Goal: Check status: Check status

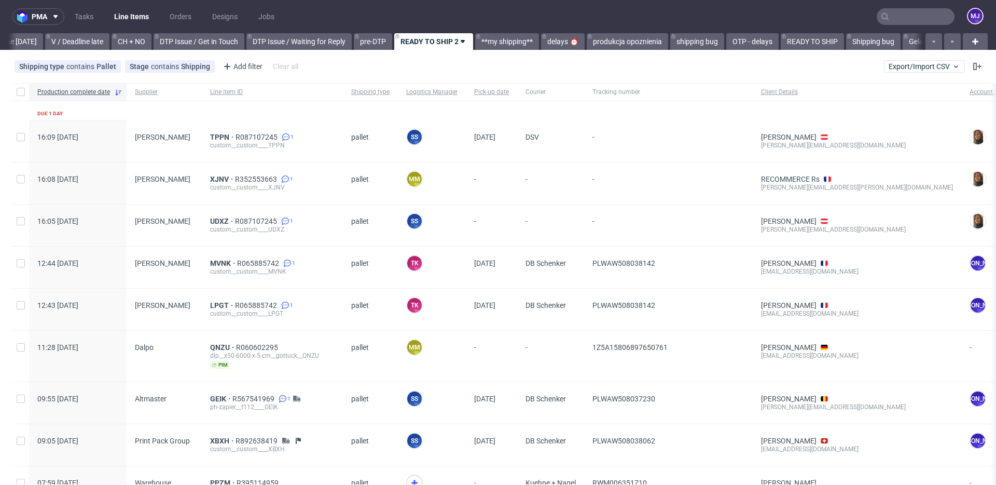
scroll to position [0, 1393]
click at [889, 19] on input "text" at bounding box center [916, 16] width 78 height 17
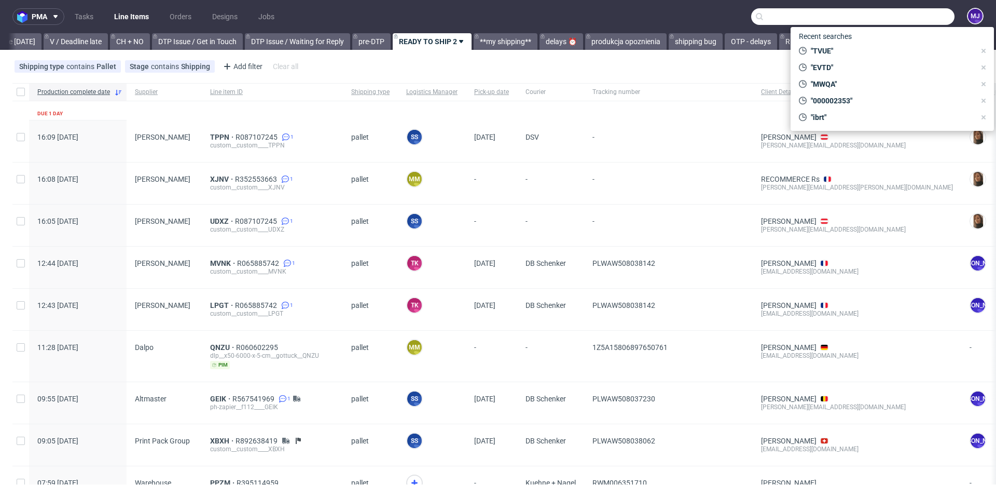
paste input "MWQA"
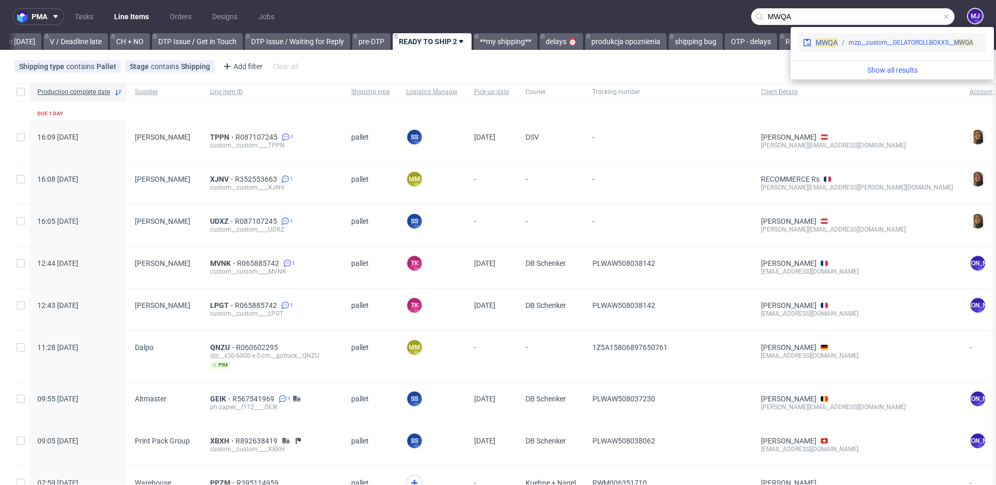
type input "MWQA"
click at [840, 42] on div "mzp__custom__GELATOROLLBOXXS__ MWQA" at bounding box center [910, 42] width 144 height 9
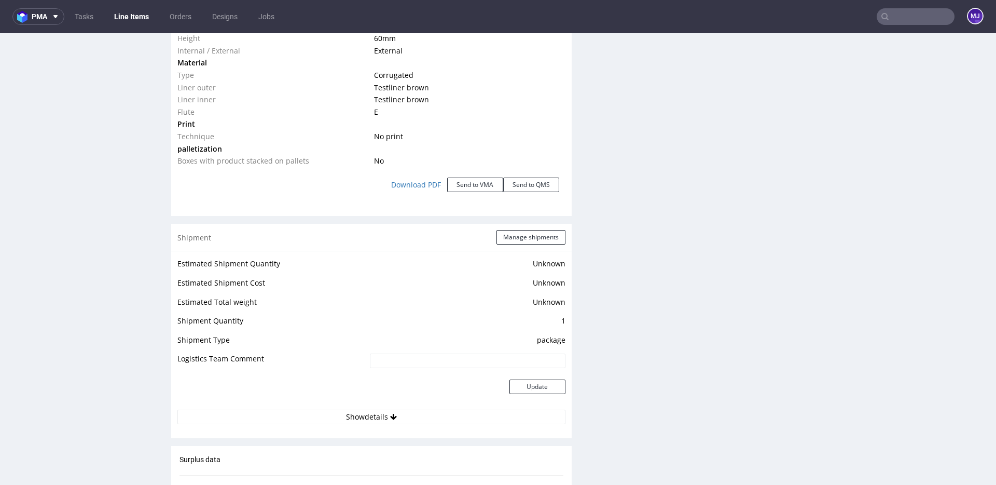
scroll to position [1387, 0]
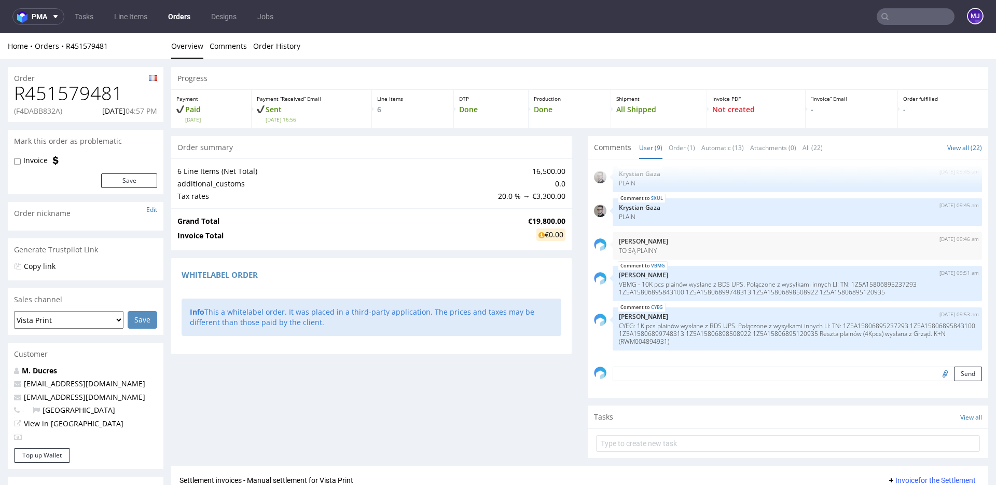
click at [367, 252] on div "Order summary 6 Line Items (Net Total) 16,500.00 additional_customs 0.0 Tax rat…" at bounding box center [371, 300] width 401 height 329
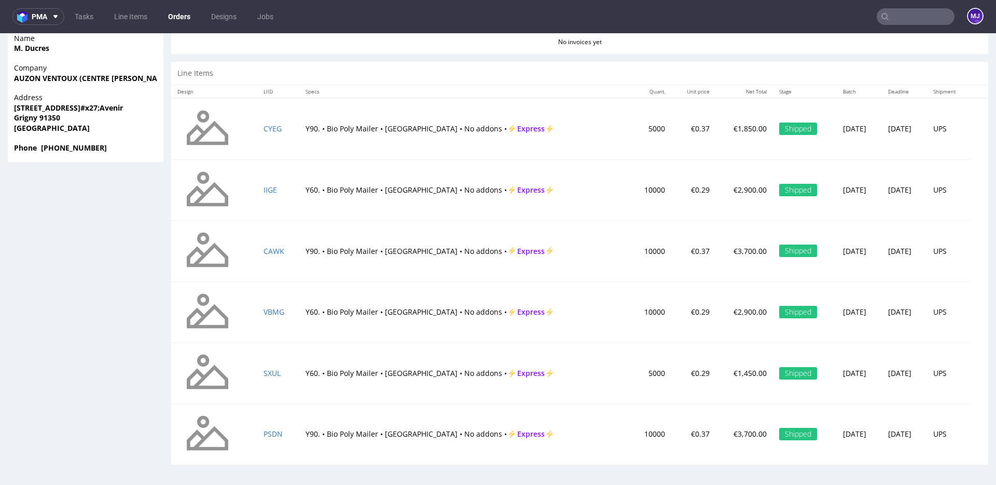
scroll to position [3, 0]
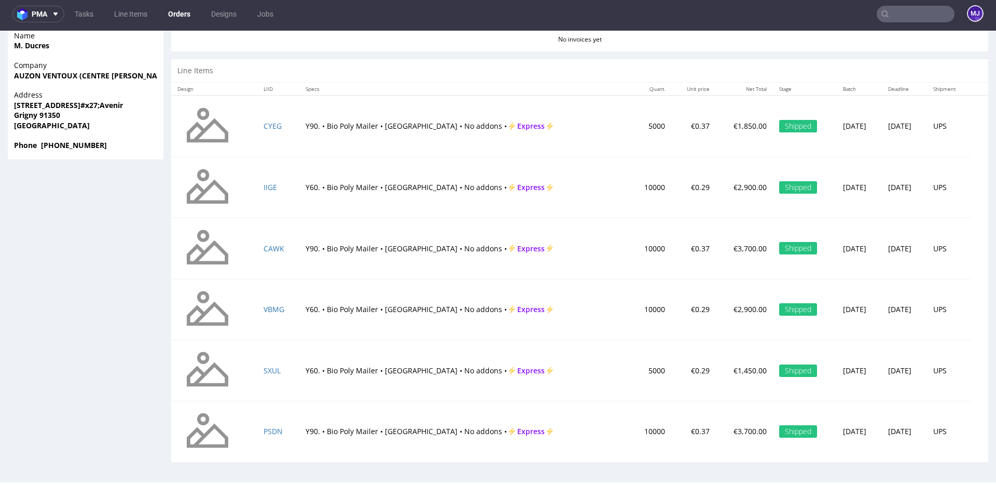
click at [629, 127] on td "5000" at bounding box center [650, 125] width 42 height 61
click at [629, 187] on td "10000" at bounding box center [650, 187] width 42 height 61
click at [629, 249] on td "10000" at bounding box center [650, 248] width 42 height 61
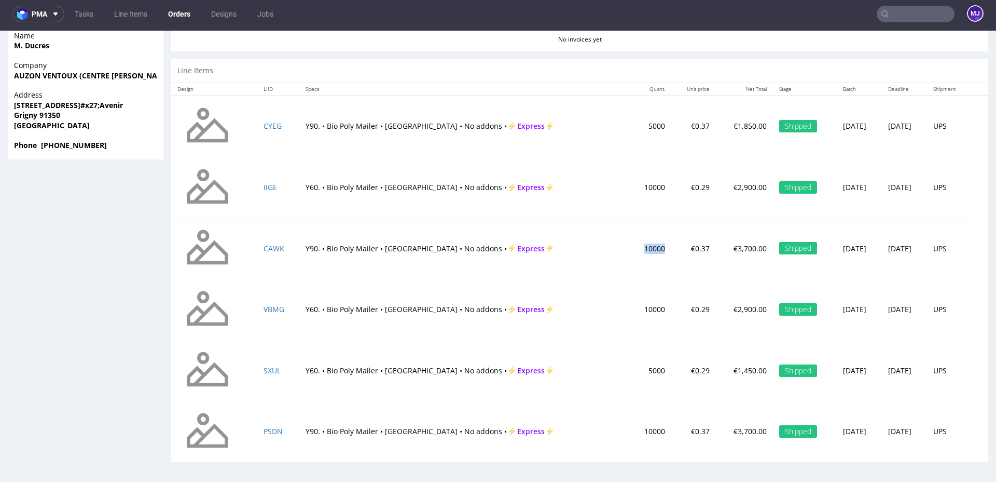
click at [629, 249] on td "10000" at bounding box center [650, 248] width 42 height 61
click at [629, 306] on td "10000" at bounding box center [650, 309] width 42 height 61
click at [629, 419] on td "10000" at bounding box center [650, 431] width 42 height 61
click at [629, 420] on td "10000" at bounding box center [650, 431] width 42 height 61
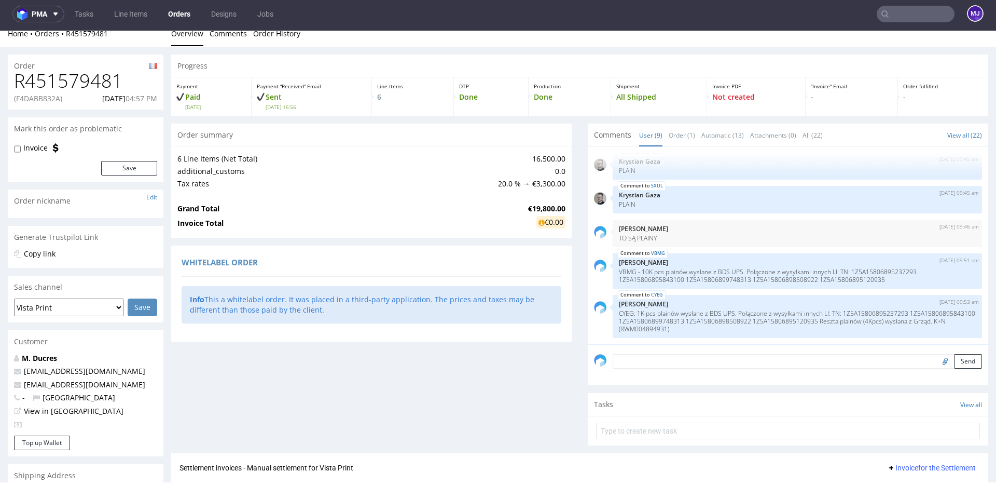
scroll to position [0, 0]
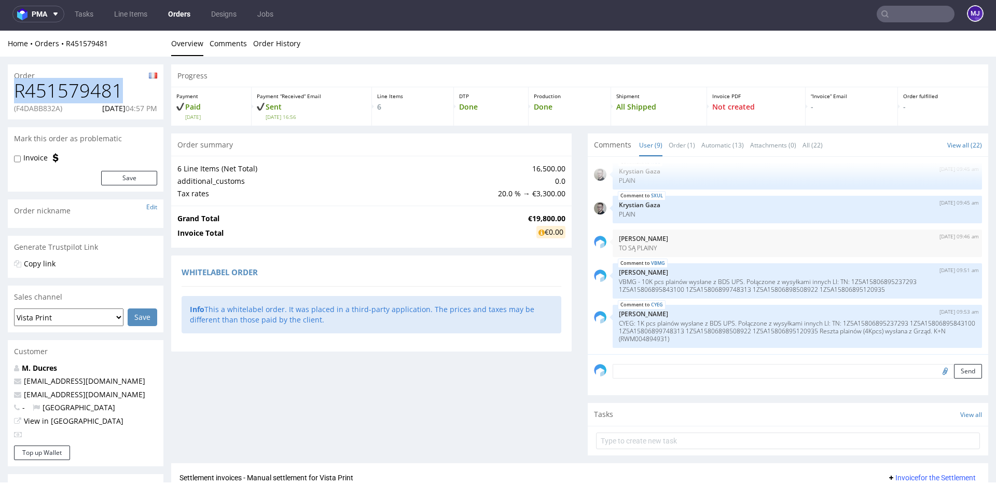
drag, startPoint x: 122, startPoint y: 87, endPoint x: 11, endPoint y: 91, distance: 111.1
click at [11, 91] on div "R451579481 (F4DABB832A) 19.12.2024 04:57 PM" at bounding box center [86, 99] width 156 height 39
copy h1 "R451579481"
click at [80, 88] on h1 "R451579481" at bounding box center [85, 90] width 143 height 21
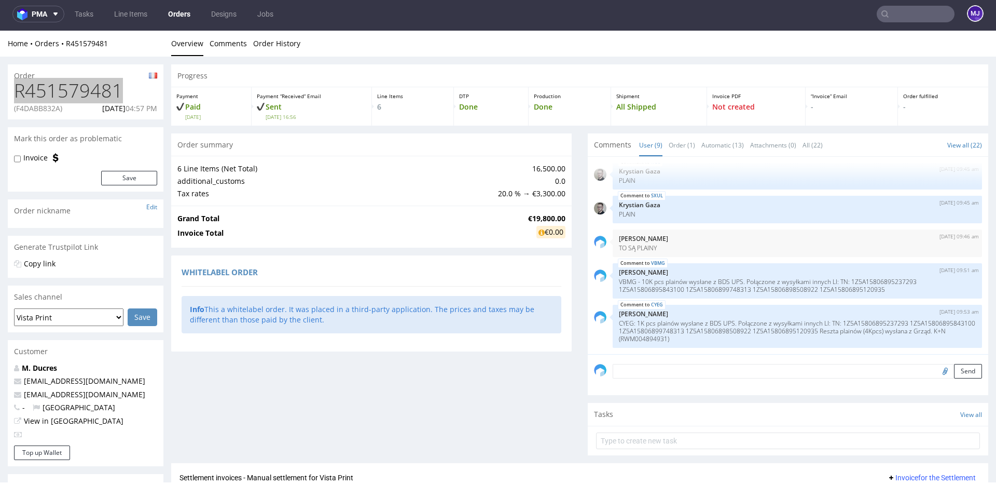
scroll to position [466, 0]
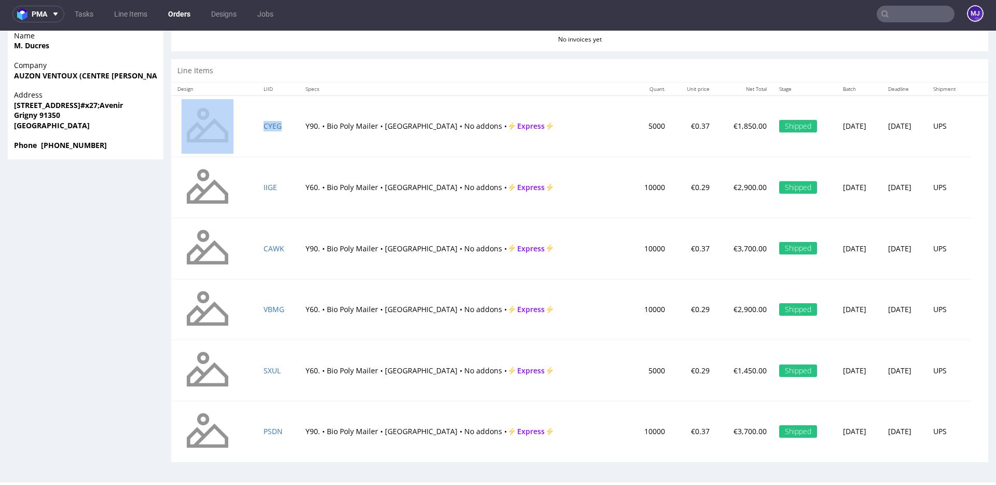
drag, startPoint x: 256, startPoint y: 122, endPoint x: 286, endPoint y: 126, distance: 30.8
click at [286, 126] on tr "CYEG Y90. • Bio Poly Mailer • White Base • No addons • Express 5000 €0.37 €1,85…" at bounding box center [579, 125] width 817 height 61
copy tr "CYEG"
drag, startPoint x: 281, startPoint y: 186, endPoint x: 266, endPoint y: 186, distance: 14.5
click at [266, 186] on td "IIGE" at bounding box center [278, 187] width 42 height 61
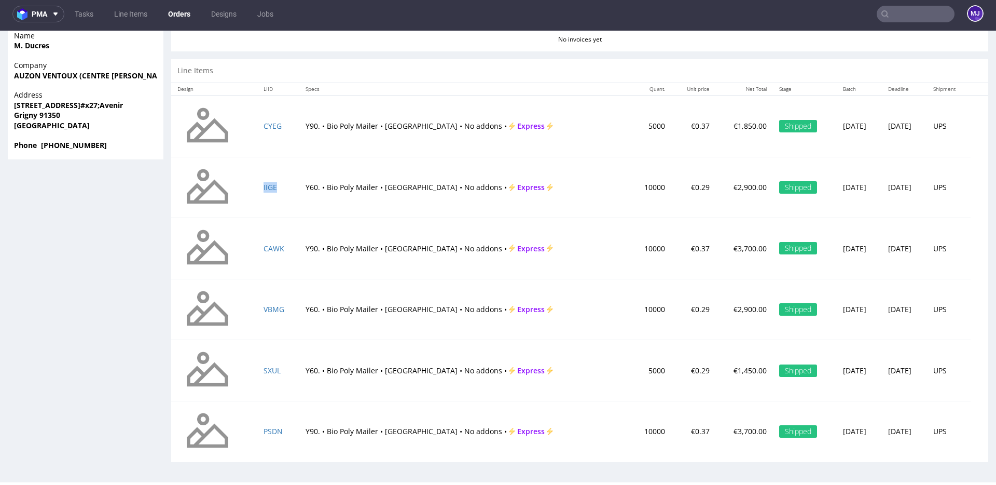
click at [281, 189] on td "IIGE" at bounding box center [278, 187] width 42 height 61
copy link "IIGE"
click at [286, 250] on td "CAWK" at bounding box center [278, 248] width 42 height 61
drag, startPoint x: 286, startPoint y: 250, endPoint x: 273, endPoint y: 250, distance: 13.0
click at [273, 250] on td "CAWK" at bounding box center [278, 248] width 42 height 61
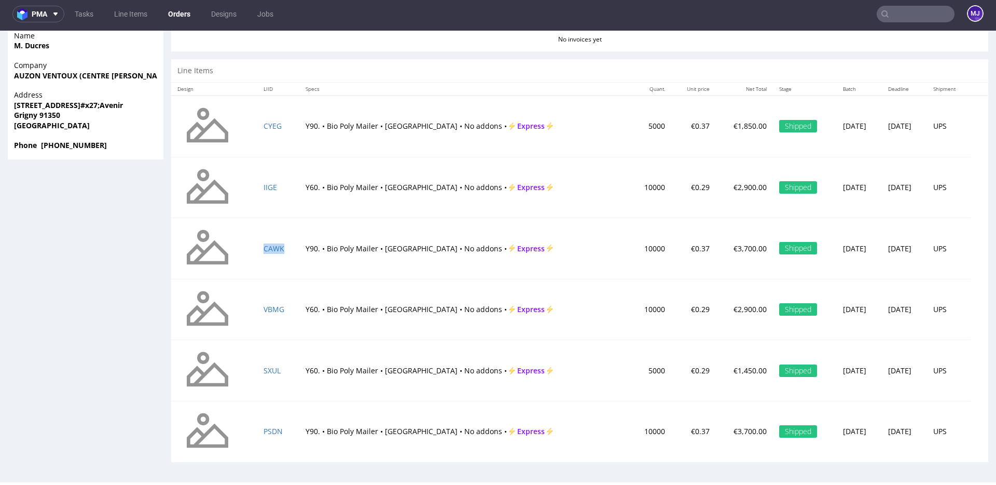
copy link "CAWK"
click at [287, 309] on td "VBMG" at bounding box center [278, 309] width 42 height 61
copy link "VBMG"
click at [282, 375] on td "SXUL" at bounding box center [278, 370] width 42 height 61
copy link "SXUL"
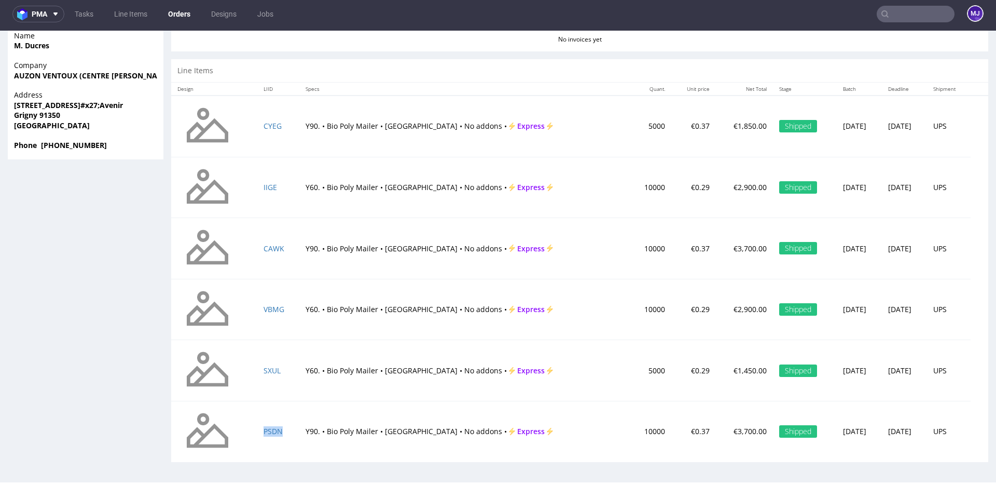
click at [286, 431] on td "PSDN" at bounding box center [278, 431] width 42 height 61
copy link "PSDN"
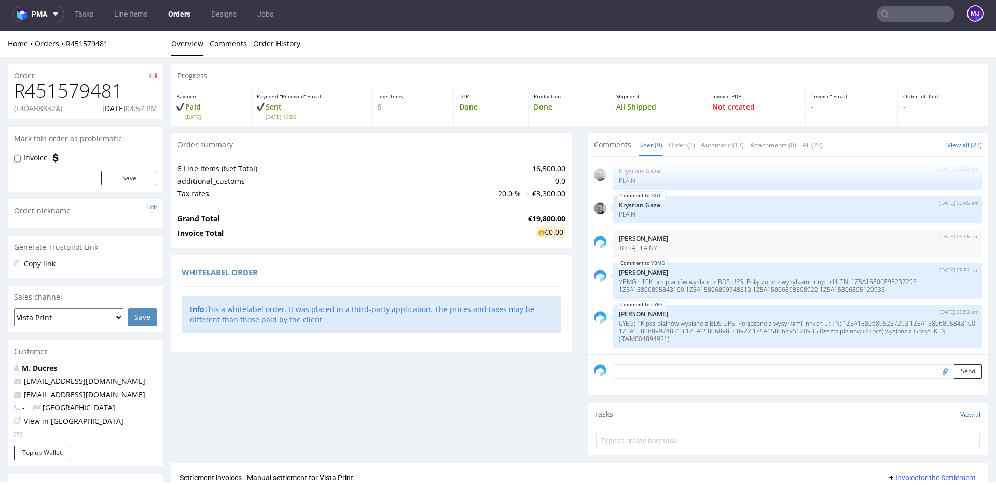
scroll to position [0, 0]
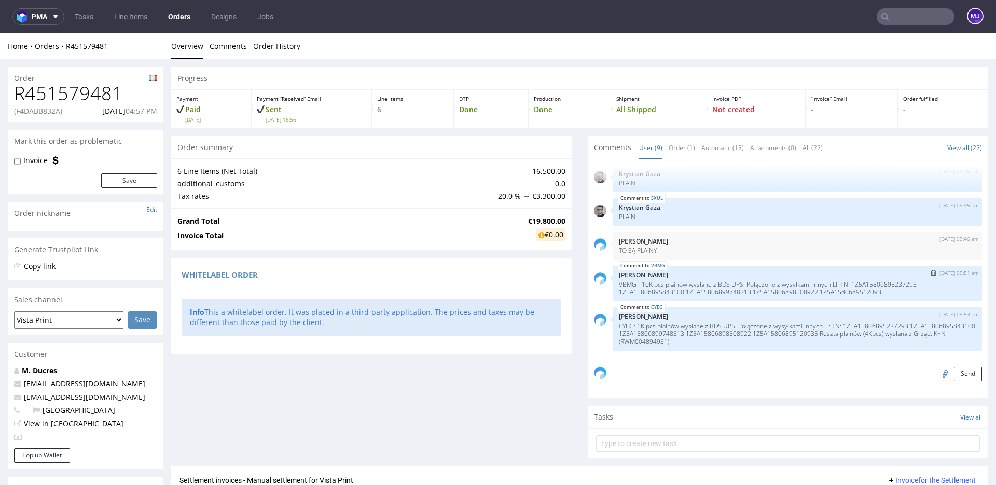
click at [656, 284] on p "VBMG - 10K pcs plainów wysłane z BDS UPS. Połączone z wysyłkami innych LI: TN: …" at bounding box center [797, 288] width 357 height 16
drag, startPoint x: 656, startPoint y: 284, endPoint x: 712, endPoint y: 281, distance: 56.2
click at [712, 281] on p "VBMG - 10K pcs plainów wysłane z BDS UPS. Połączone z wysyłkami innych LI: TN: …" at bounding box center [797, 288] width 357 height 16
click at [734, 286] on p "VBMG - 10K pcs plainów wysłane z BDS UPS. Połączone z wysyłkami innych LI: TN: …" at bounding box center [797, 292] width 357 height 16
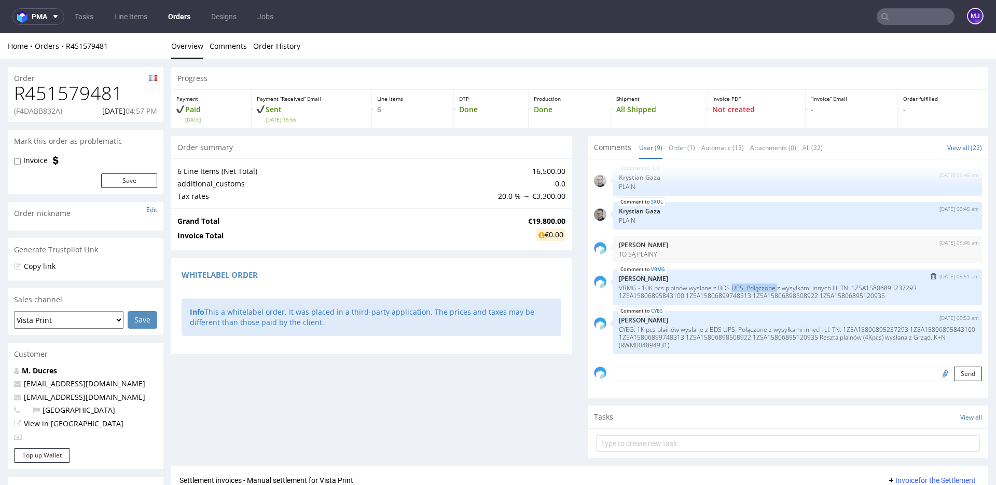
drag, startPoint x: 734, startPoint y: 286, endPoint x: 787, endPoint y: 286, distance: 52.9
click at [787, 286] on p "VBMG - 10K pcs plainów wysłane z BDS UPS. Połączone z wysyłkami innych LI: TN: …" at bounding box center [797, 292] width 357 height 16
click at [647, 329] on p "CYEG: 1K pcs plainów wysłane z BDS UPS. Połączone z wysyłkami innych LI: TN: 1Z…" at bounding box center [797, 336] width 357 height 23
drag, startPoint x: 647, startPoint y: 329, endPoint x: 746, endPoint y: 326, distance: 98.6
click at [746, 326] on p "CYEG: 1K pcs plainów wysłane z BDS UPS. Połączone z wysyłkami innych LI: TN: 1Z…" at bounding box center [797, 336] width 357 height 23
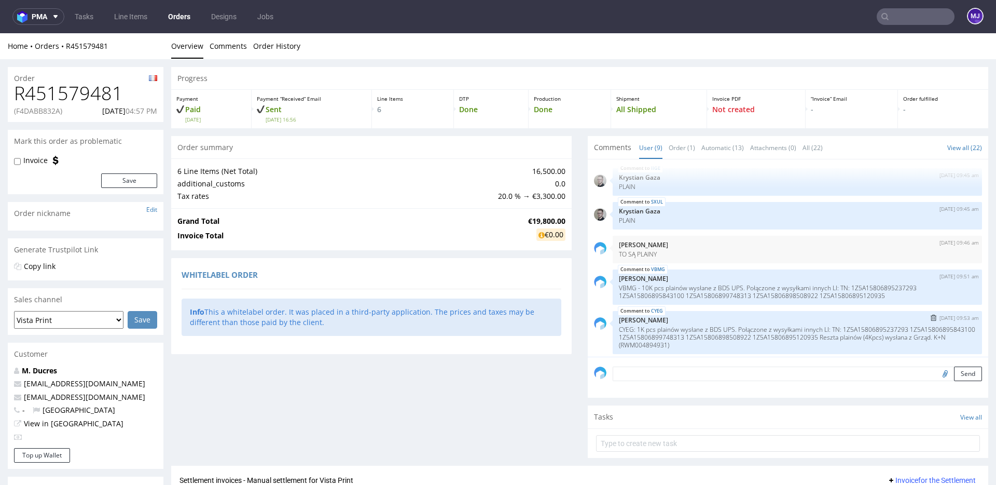
click at [752, 342] on p "CYEG: 1K pcs plainów wysłane z BDS UPS. Połączone z wysyłkami innych LI: TN: 1Z…" at bounding box center [797, 336] width 357 height 23
drag, startPoint x: 760, startPoint y: 341, endPoint x: 756, endPoint y: 327, distance: 14.3
click at [756, 327] on p "CYEG: 1K pcs plainów wysłane z BDS UPS. Połączone z wysyłkami innych LI: TN: 1Z…" at bounding box center [797, 336] width 357 height 23
click at [874, 286] on p "VBMG - 10K pcs plainów wysłane z BDS UPS. Połączone z wysyłkami innych LI: TN: …" at bounding box center [797, 292] width 357 height 16
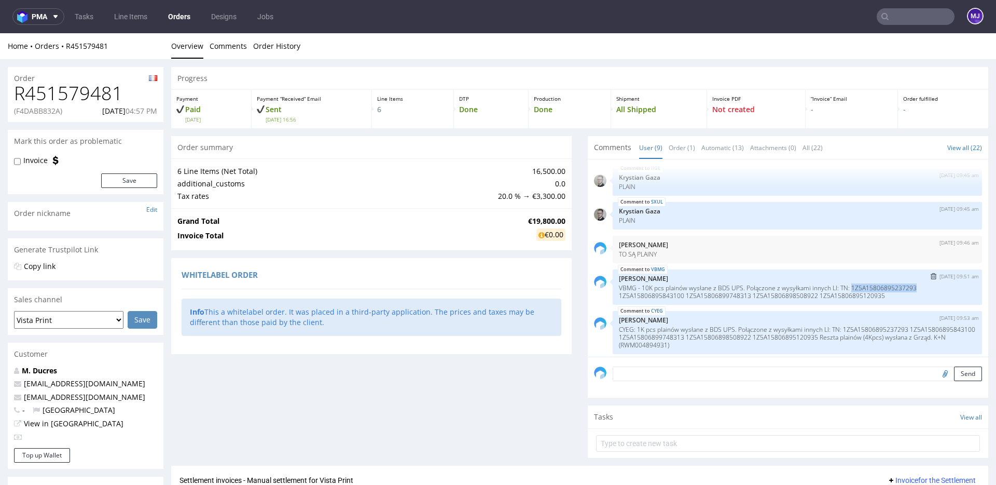
click at [874, 286] on p "VBMG - 10K pcs plainów wysłane z BDS UPS. Połączone z wysyłkami innych LI: TN: …" at bounding box center [797, 292] width 357 height 16
copy p "1Z5A15806895237293"
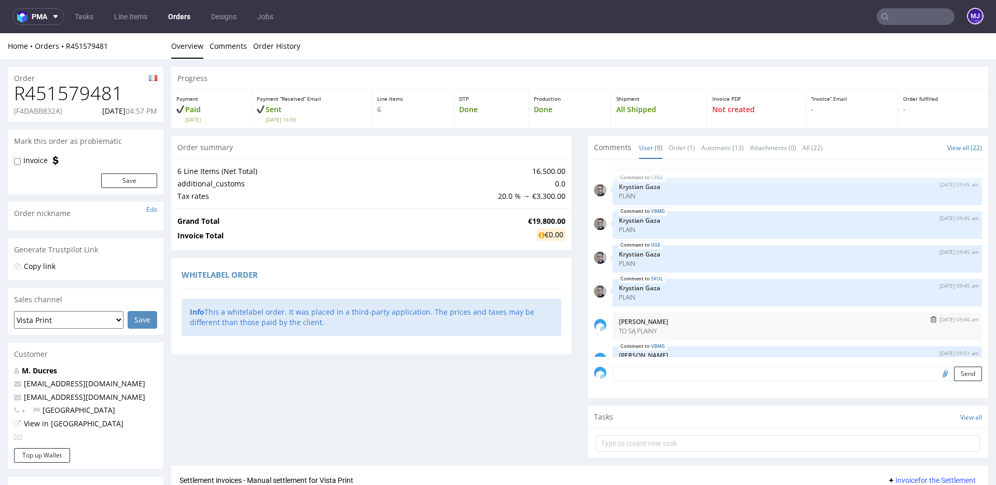
scroll to position [142, 0]
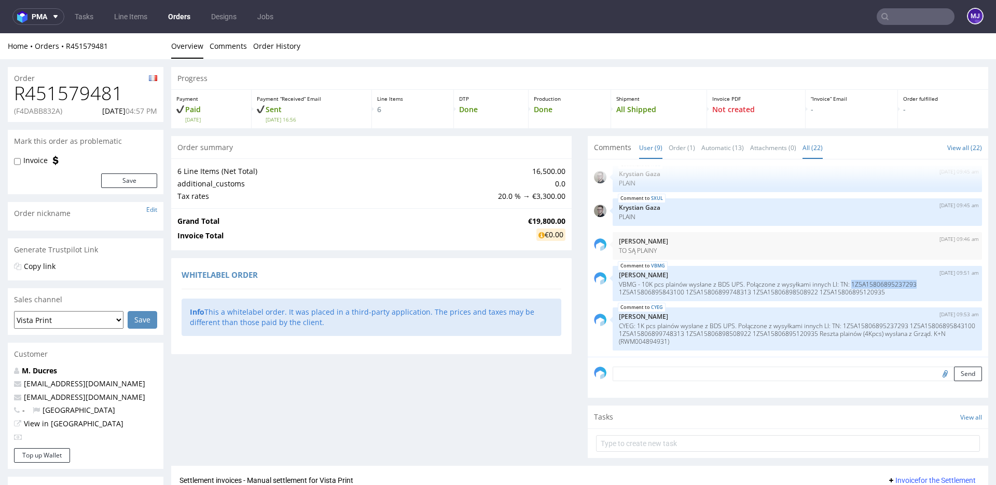
click at [806, 148] on link "All (22)" at bounding box center [813, 147] width 20 height 22
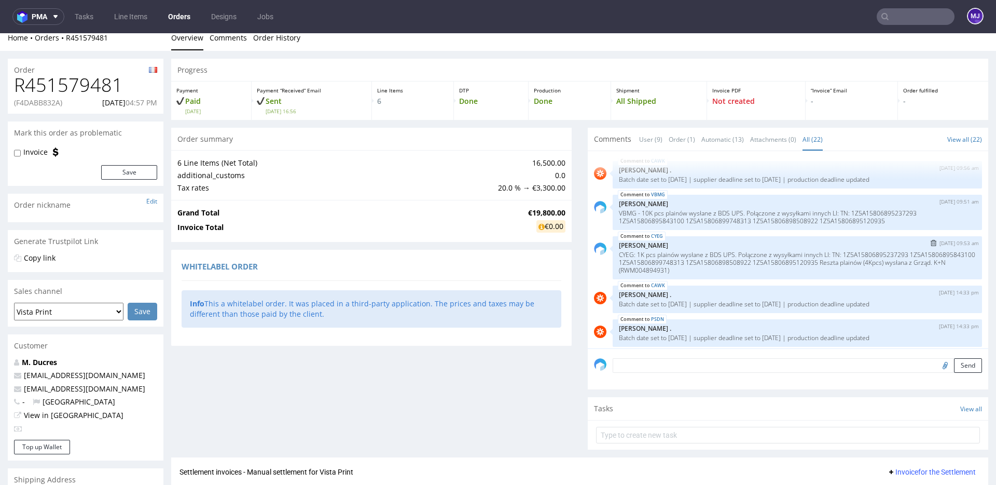
scroll to position [581, 0]
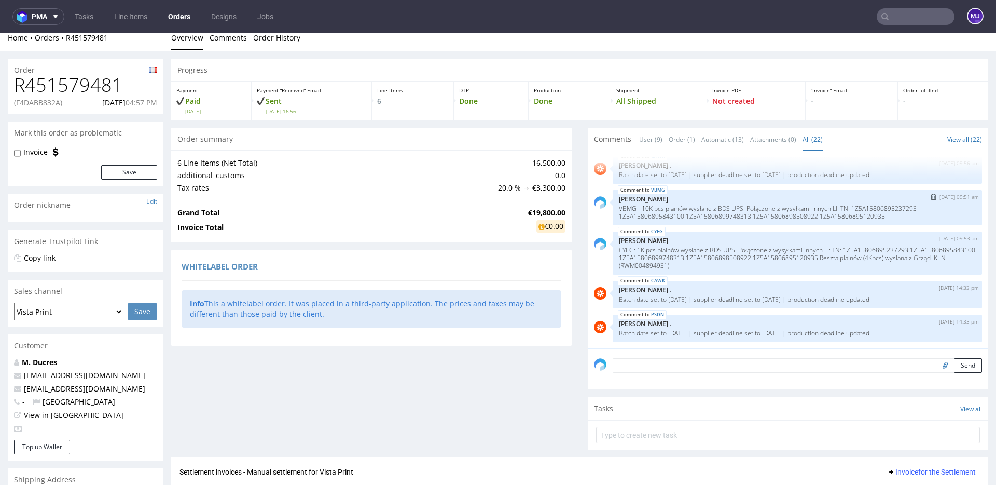
click at [725, 207] on p "VBMG - 10K pcs plainów wysłane z BDS UPS. Połączone z wysyłkami innych LI: TN: …" at bounding box center [797, 212] width 357 height 16
drag, startPoint x: 725, startPoint y: 207, endPoint x: 782, endPoint y: 209, distance: 57.1
click at [782, 207] on p "VBMG - 10K pcs plainów wysłane z BDS UPS. Połączone z wysyłkami innych LI: TN: …" at bounding box center [797, 212] width 357 height 16
click at [624, 208] on p "VBMG - 10K pcs plainów wysłane z BDS UPS. Połączone z wysyłkami innych LI: TN: …" at bounding box center [797, 212] width 357 height 16
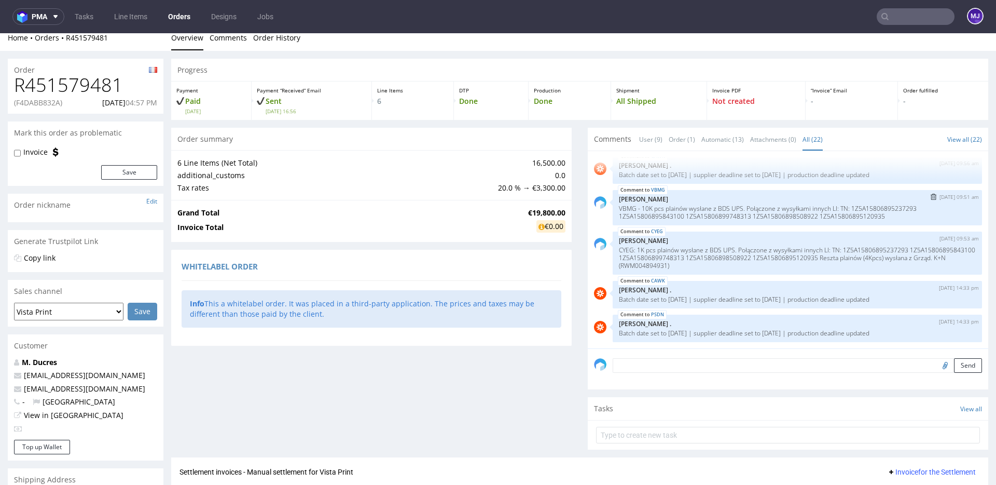
click at [643, 206] on p "VBMG - 10K pcs plainów wysłane z BDS UPS. Połączone z wysyłkami innych LI: TN: …" at bounding box center [797, 212] width 357 height 16
drag, startPoint x: 643, startPoint y: 206, endPoint x: 733, endPoint y: 206, distance: 89.8
click at [733, 206] on p "VBMG - 10K pcs plainów wysłane z BDS UPS. Połączone z wysyłkami innych LI: TN: …" at bounding box center [797, 212] width 357 height 16
click at [859, 251] on p "CYEG: 1K pcs plainów wysłane z BDS UPS. Połączone z wysyłkami innych LI: TN: 1Z…" at bounding box center [797, 257] width 357 height 23
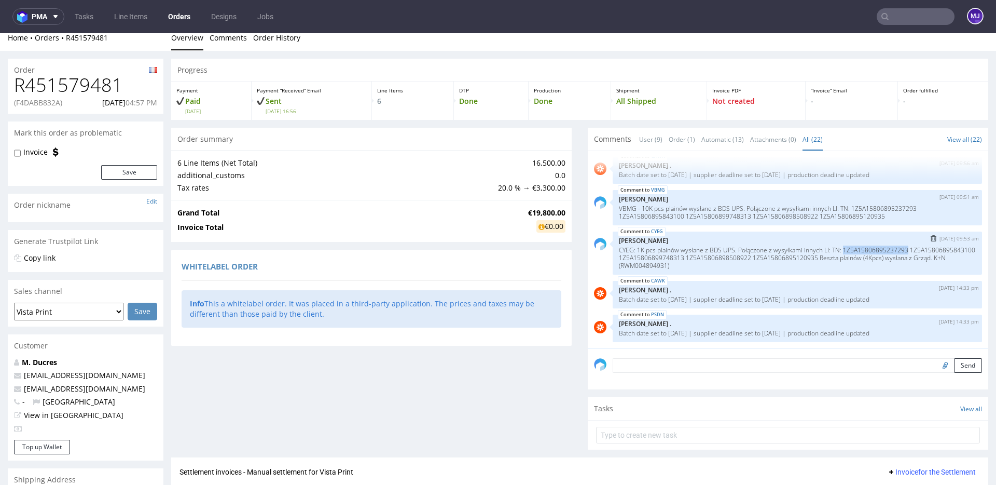
click at [859, 251] on p "CYEG: 1K pcs plainów wysłane z BDS UPS. Połączone z wysyłkami innych LI: TN: 1Z…" at bounding box center [797, 257] width 357 height 23
copy p "1Z5A15806895237293"
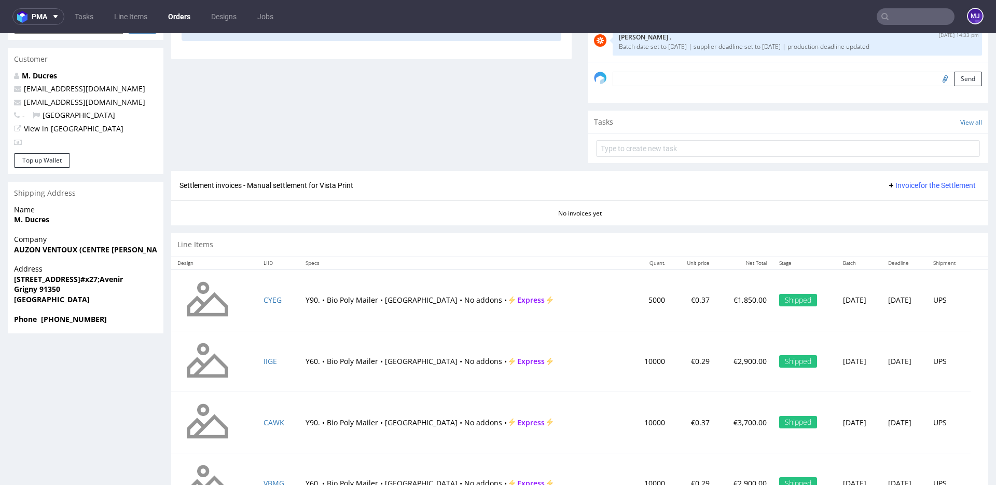
scroll to position [11, 0]
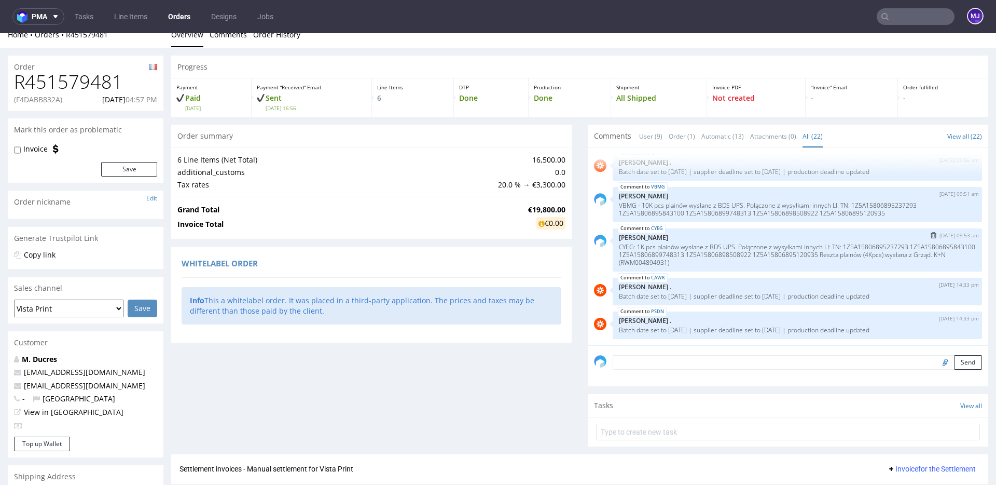
click at [875, 251] on p "CYEG: 1K pcs plainów wysłane z BDS UPS. Połączone z wysyłkami innych LI: TN: 1Z…" at bounding box center [797, 254] width 357 height 23
click at [881, 247] on p "CYEG: 1K pcs plainów wysłane z BDS UPS. Połączone z wysyłkami innych LI: TN: 1Z…" at bounding box center [797, 254] width 357 height 23
copy p "1Z5A15806895237293"
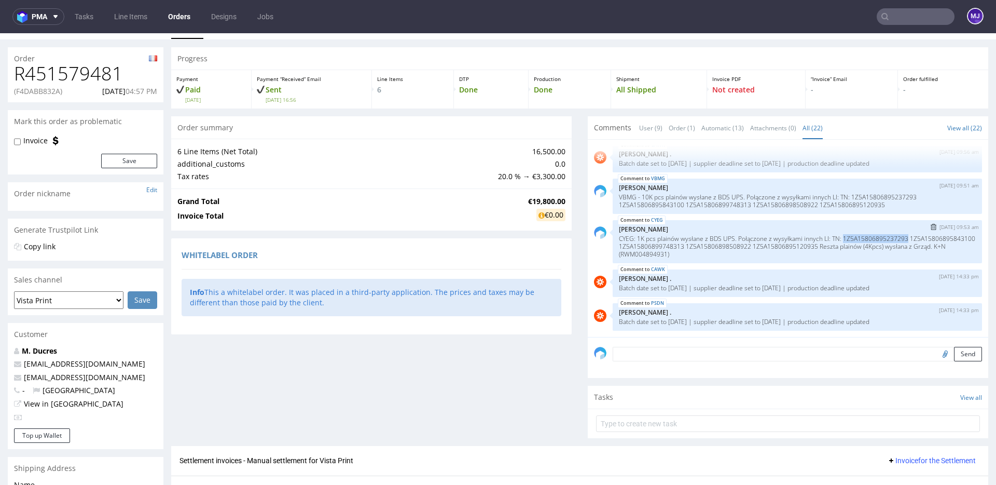
scroll to position [19, 0]
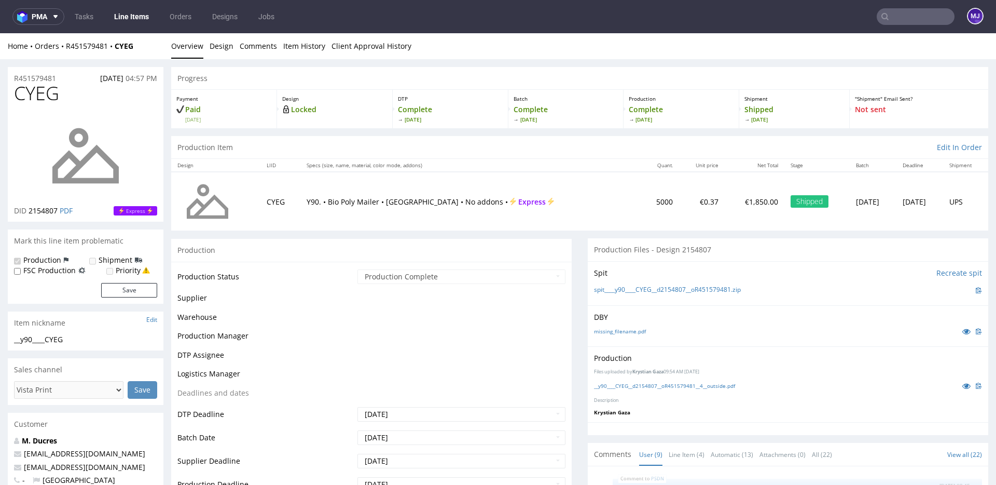
scroll to position [142, 0]
